Goal: Navigation & Orientation: Go to known website

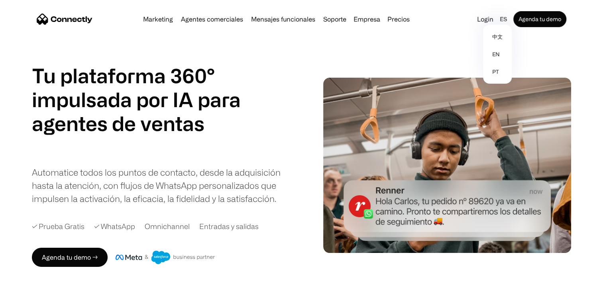
click at [485, 25] on div "Login es 中文 en pt Agenda tu demo" at bounding box center [520, 19] width 92 height 16
click at [485, 21] on link "Login" at bounding box center [485, 19] width 23 height 11
click at [482, 17] on link "Login" at bounding box center [485, 19] width 23 height 11
click at [480, 22] on link "Login" at bounding box center [485, 19] width 23 height 11
